Goal: Browse casually

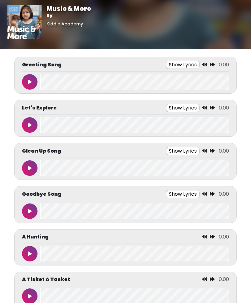
click at [22, 81] on button at bounding box center [29, 81] width 15 height 15
click at [15, 125] on div "Let's Explore Show Lyrics 0:02 / 0:45" at bounding box center [125, 118] width 222 height 37
click at [31, 125] on icon at bounding box center [29, 124] width 3 height 5
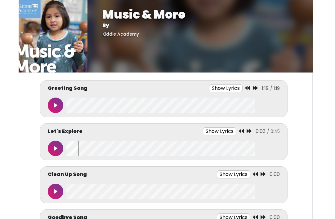
scroll to position [0, 4]
click at [59, 148] on button at bounding box center [55, 148] width 15 height 15
click at [242, 130] on icon at bounding box center [240, 131] width 5 height 5
click at [60, 193] on button at bounding box center [55, 191] width 15 height 15
click at [61, 152] on button at bounding box center [55, 148] width 15 height 15
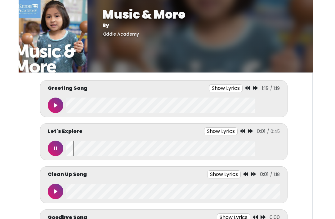
click at [61, 153] on button at bounding box center [55, 148] width 15 height 15
click at [242, 130] on icon at bounding box center [240, 131] width 5 height 5
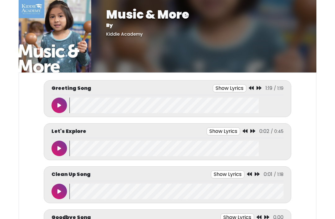
click at [59, 149] on icon at bounding box center [59, 148] width 4 height 5
click at [61, 148] on button at bounding box center [58, 148] width 15 height 15
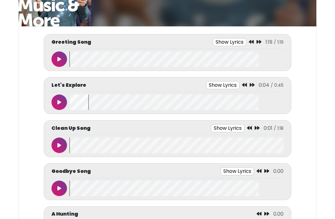
scroll to position [46, 0]
click at [60, 188] on icon at bounding box center [59, 188] width 4 height 5
click at [61, 191] on button at bounding box center [58, 188] width 15 height 15
click at [59, 184] on button at bounding box center [58, 188] width 15 height 15
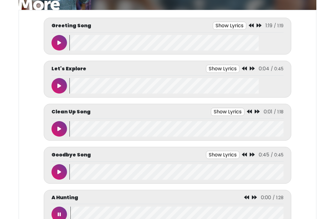
scroll to position [89, 0]
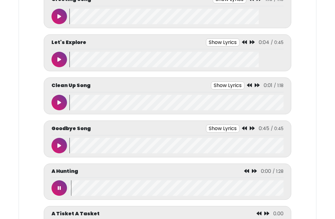
click at [53, 186] on button at bounding box center [58, 187] width 15 height 15
